Goal: Use online tool/utility: Utilize a website feature to perform a specific function

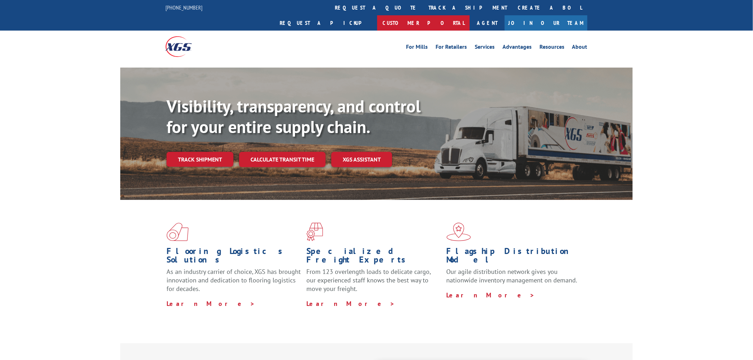
click at [470, 15] on link "Customer Portal" at bounding box center [423, 22] width 93 height 15
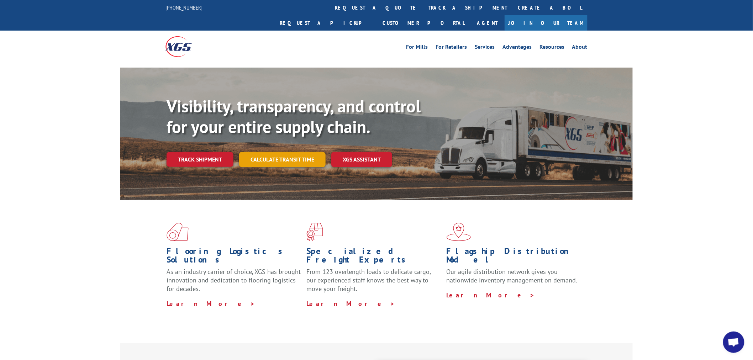
click at [268, 152] on link "Calculate transit time" at bounding box center [282, 159] width 86 height 15
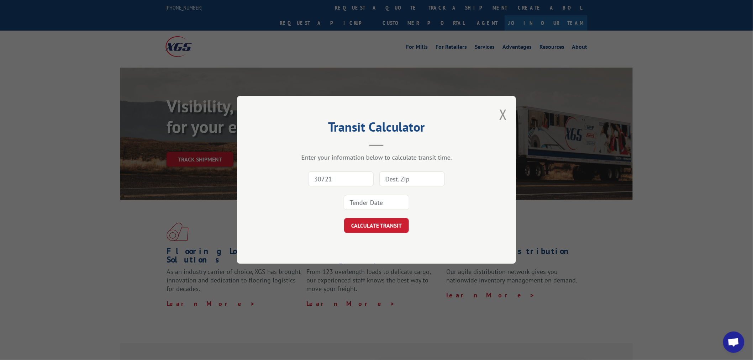
type input "30721"
type input "60008"
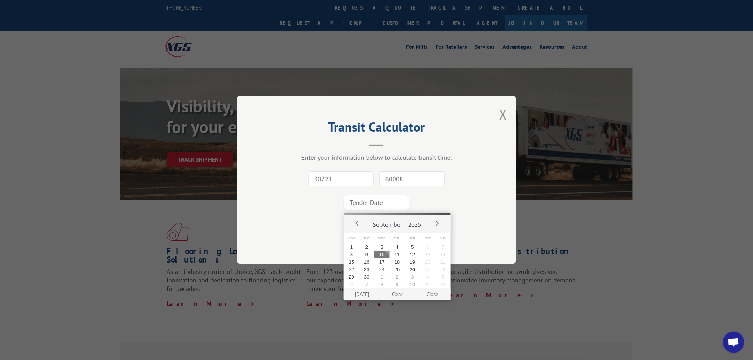
click at [383, 254] on button "10" at bounding box center [381, 254] width 15 height 7
type input "[DATE]"
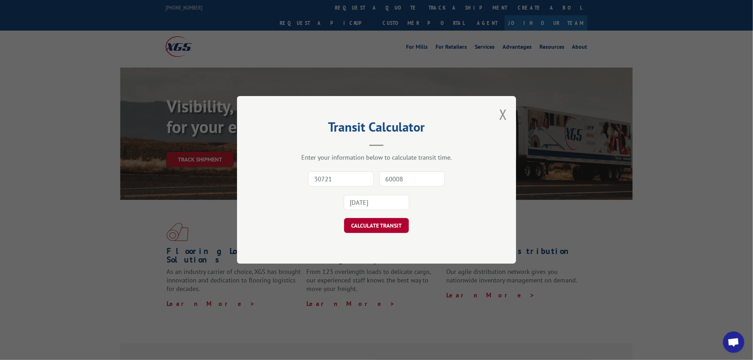
click at [379, 228] on button "CALCULATE TRANSIT" at bounding box center [376, 225] width 65 height 15
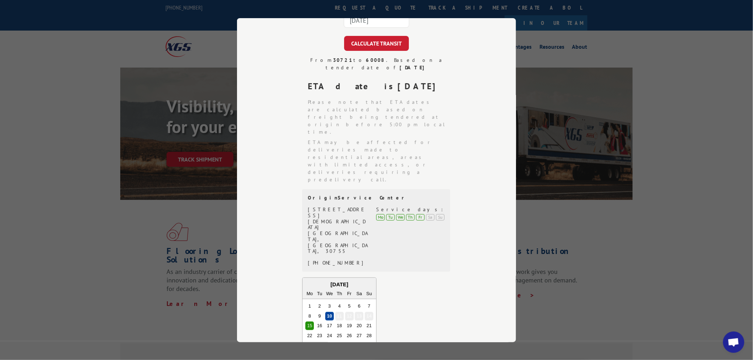
scroll to position [118, 0]
